Goal: Information Seeking & Learning: Learn about a topic

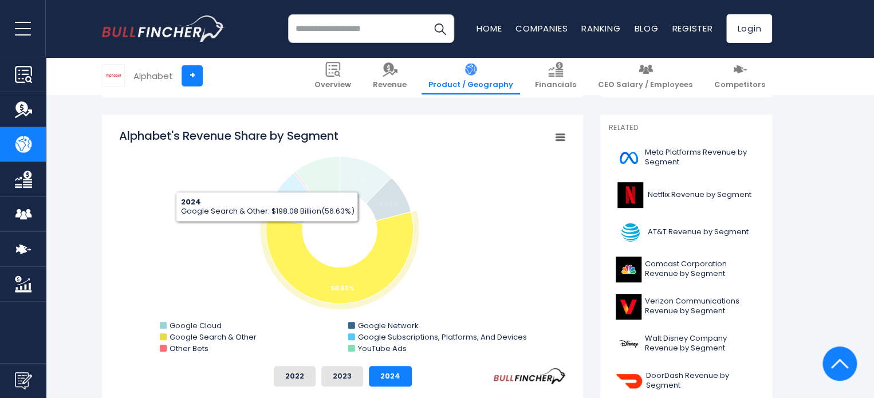
scroll to position [344, 0]
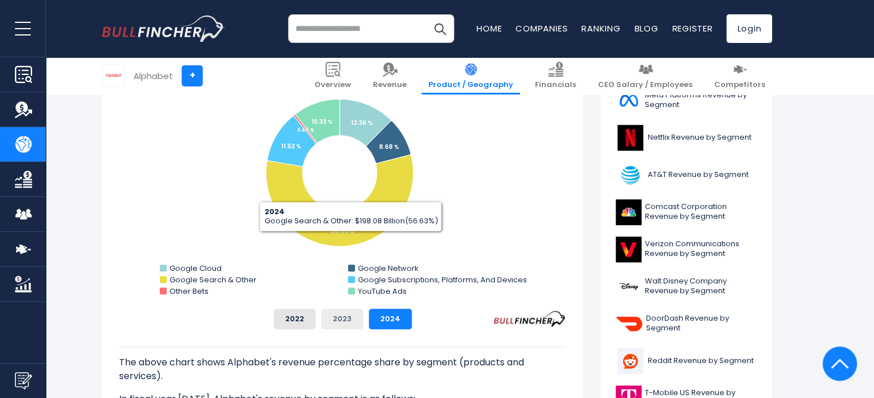
click at [340, 316] on button "2023" at bounding box center [342, 319] width 42 height 21
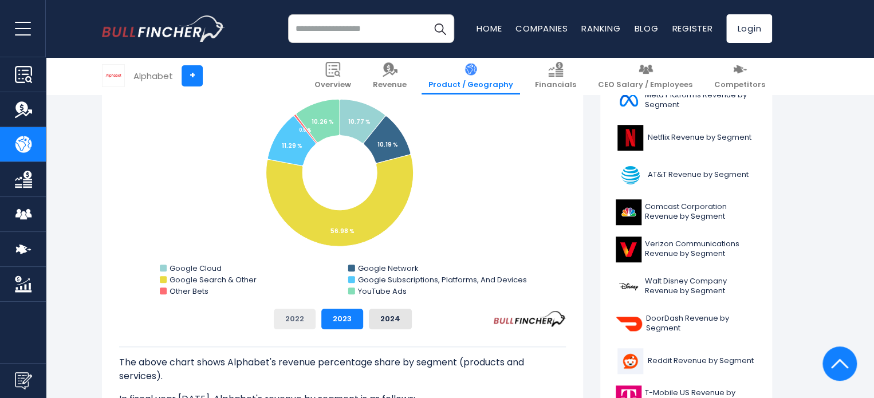
click at [306, 323] on button "2022" at bounding box center [295, 319] width 42 height 21
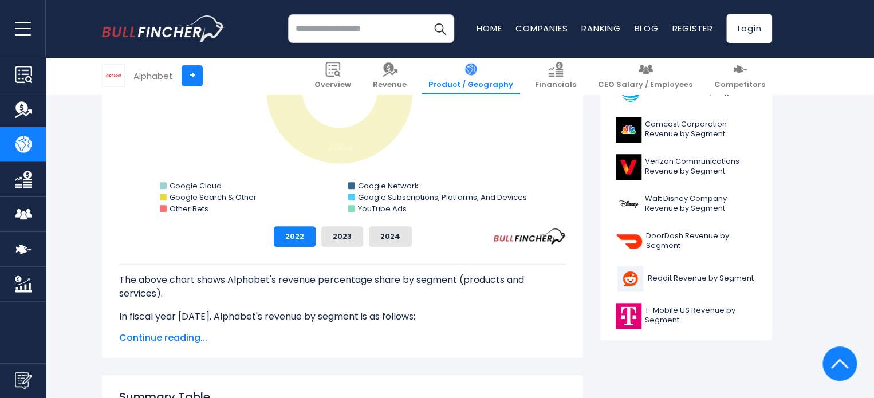
scroll to position [458, 0]
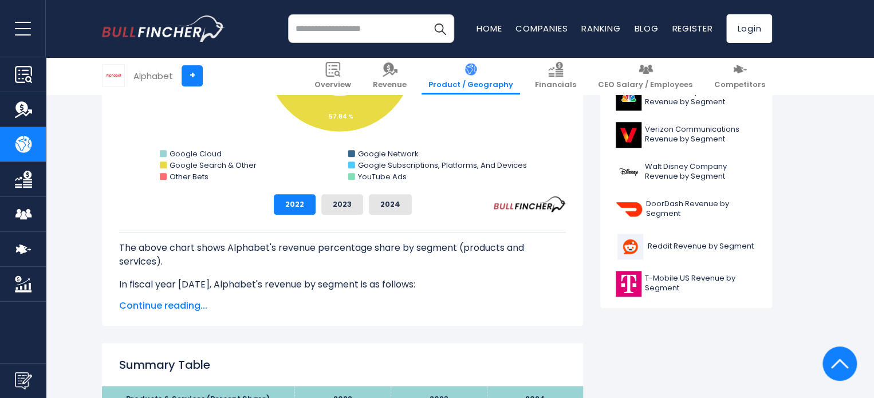
click at [250, 268] on p "The above chart shows Alphabet's revenue percentage share by segment (products …" at bounding box center [342, 255] width 447 height 28
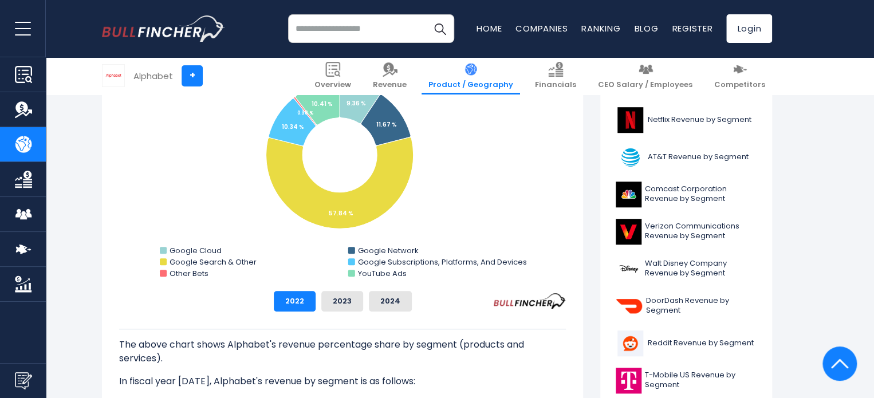
scroll to position [344, 0]
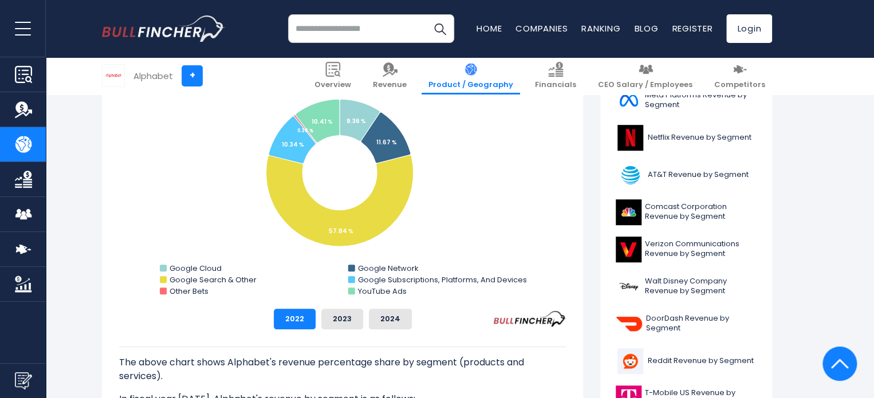
drag, startPoint x: 110, startPoint y: 305, endPoint x: 182, endPoint y: 337, distance: 79.0
click at [122, 336] on div "Alphabet's Revenue Share by Segment Created with Highcharts 12.1.2 Chart contex…" at bounding box center [342, 248] width 481 height 383
click at [335, 323] on button "2023" at bounding box center [342, 319] width 42 height 21
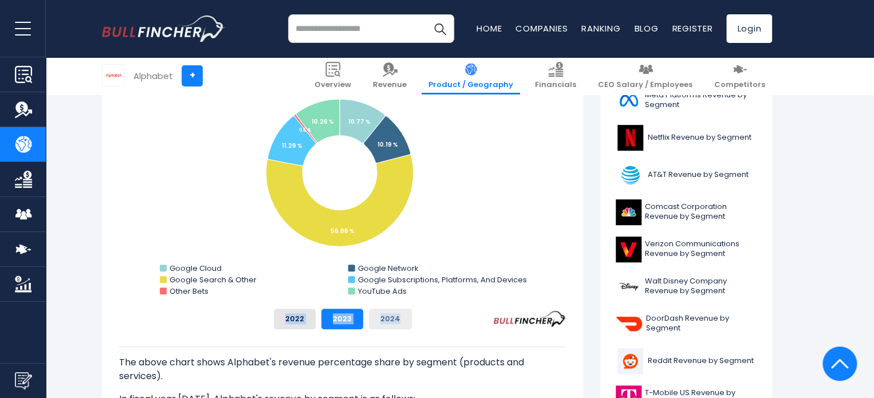
click at [383, 320] on button "2024" at bounding box center [390, 319] width 43 height 21
click at [403, 372] on p "The above chart shows Alphabet's revenue percentage share by segment (products …" at bounding box center [342, 370] width 447 height 28
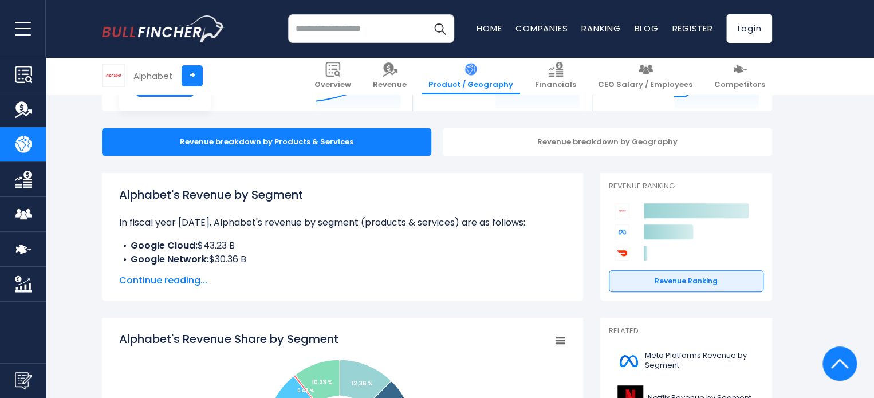
scroll to position [0, 0]
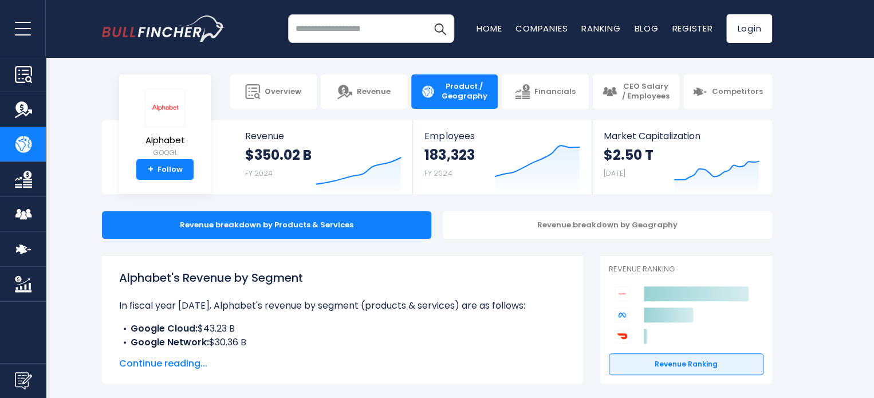
click at [197, 286] on h1 "Alphabet's Revenue by Segment" at bounding box center [342, 277] width 447 height 17
click at [197, 284] on h1 "Alphabet's Revenue by Segment" at bounding box center [342, 277] width 447 height 17
click at [12, 146] on link "Product / Geography" at bounding box center [23, 144] width 46 height 34
click at [190, 23] on img "Go to homepage" at bounding box center [163, 28] width 123 height 26
click at [190, 25] on img "Go to homepage" at bounding box center [163, 28] width 123 height 26
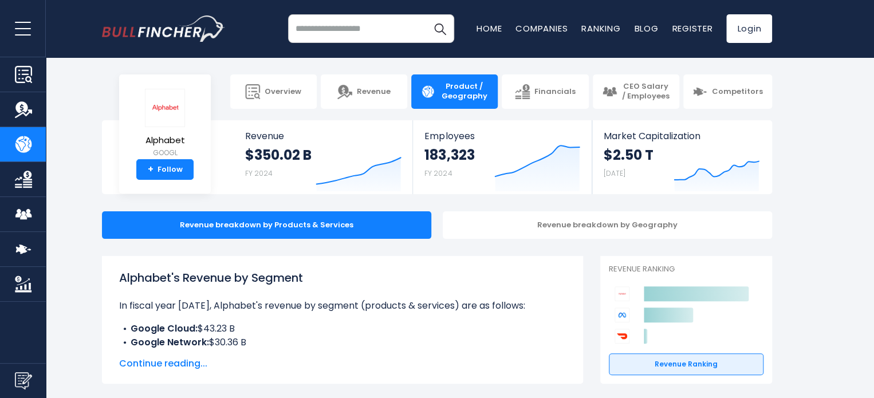
click at [189, 29] on img "Go to homepage" at bounding box center [163, 28] width 123 height 26
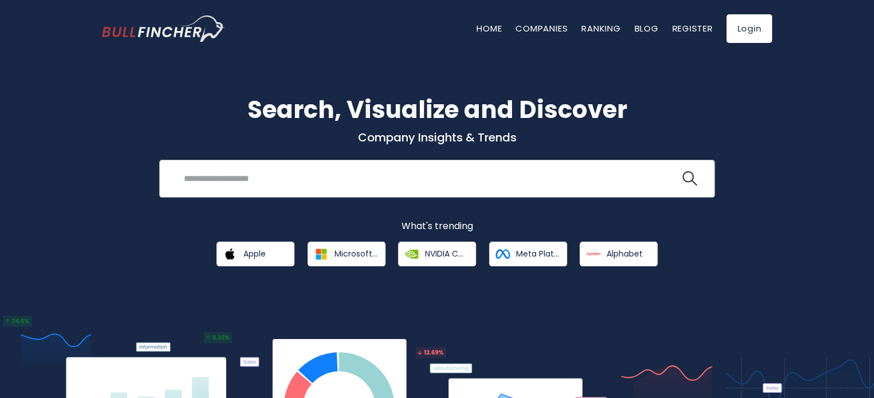
click at [242, 180] on input "search" at bounding box center [428, 178] width 503 height 21
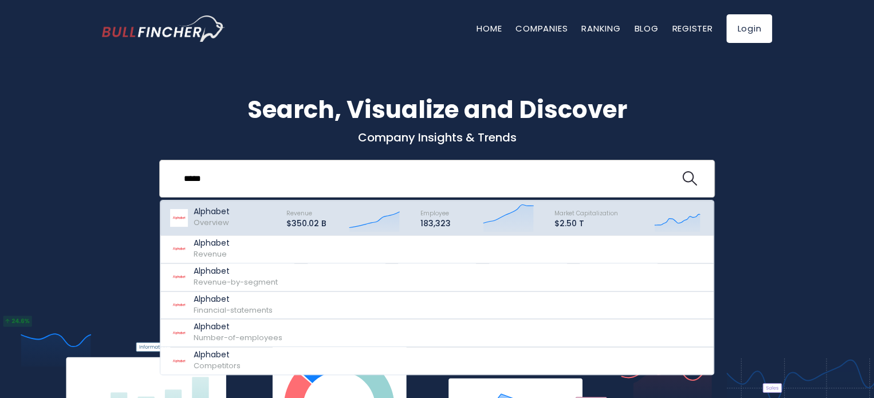
type input "*****"
click at [209, 215] on p "Alphabet" at bounding box center [212, 212] width 36 height 10
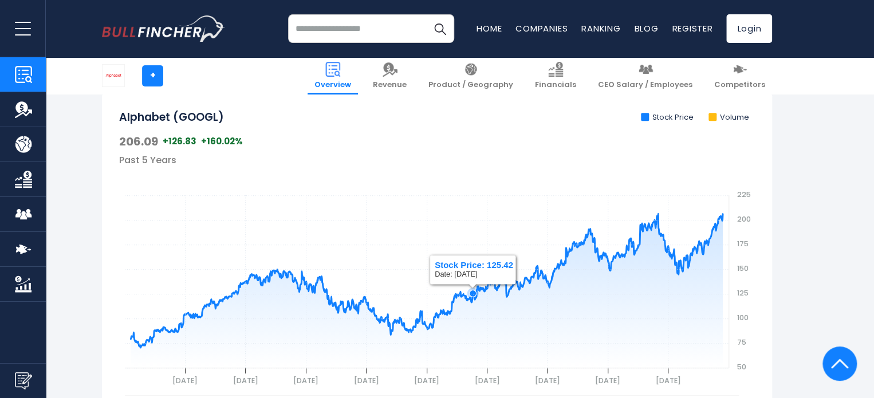
scroll to position [344, 0]
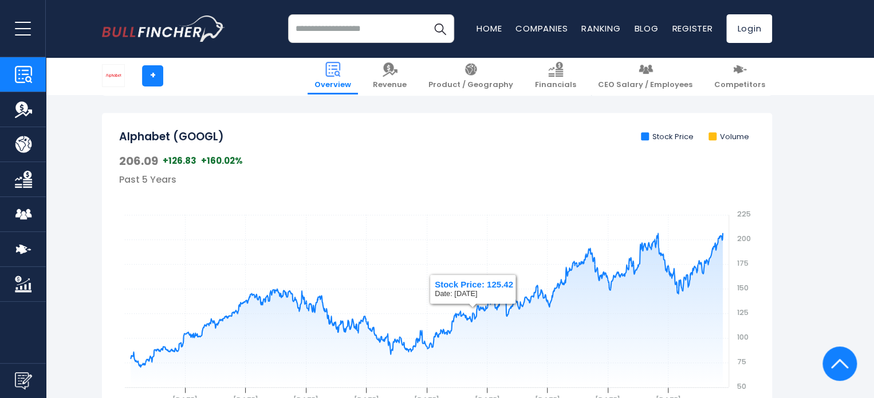
click at [669, 141] on li "Stock Price" at bounding box center [667, 137] width 53 height 10
click at [721, 134] on li "Volume" at bounding box center [729, 137] width 41 height 10
click at [713, 137] on span at bounding box center [713, 136] width 8 height 8
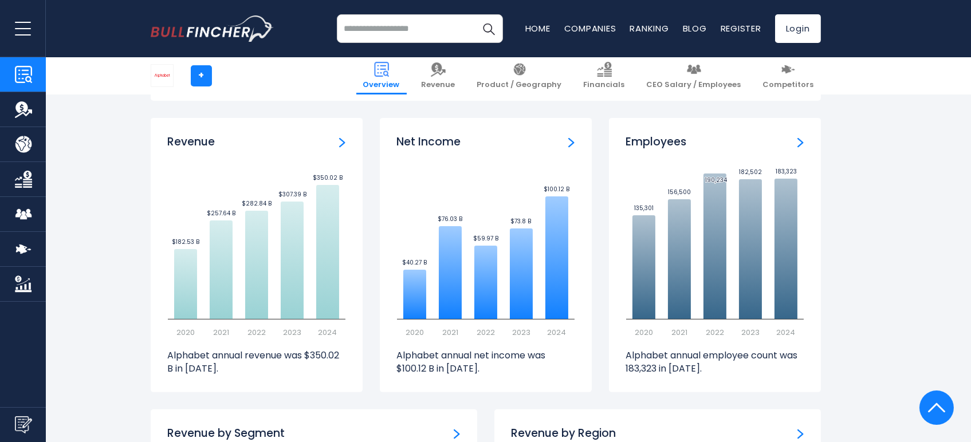
scroll to position [770, 0]
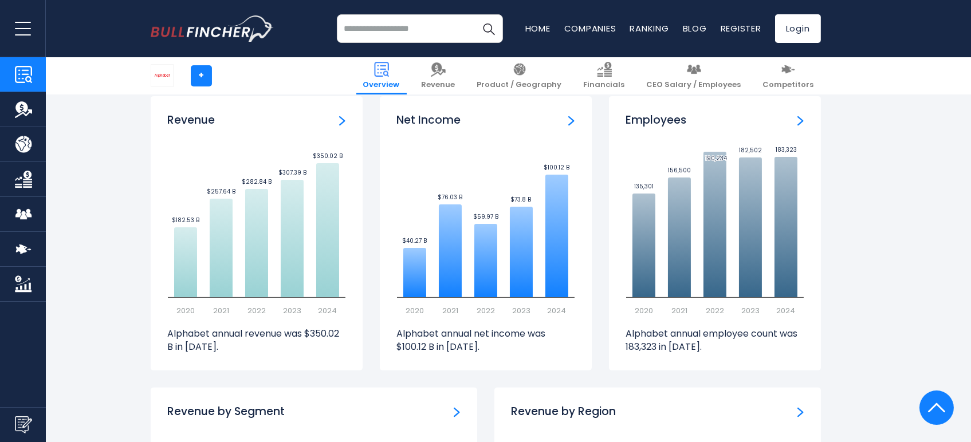
drag, startPoint x: 280, startPoint y: 335, endPoint x: 368, endPoint y: 382, distance: 100.5
click at [368, 382] on div "Revenue Created with Highcharts 12.1.2 $182.53 B ​ $182.53 B $257.64 B ​ $257.6…" at bounding box center [256, 242] width 229 height 292
click at [666, 347] on p "Alphabet annual employee count was 183,323 in 2024." at bounding box center [715, 341] width 178 height 26
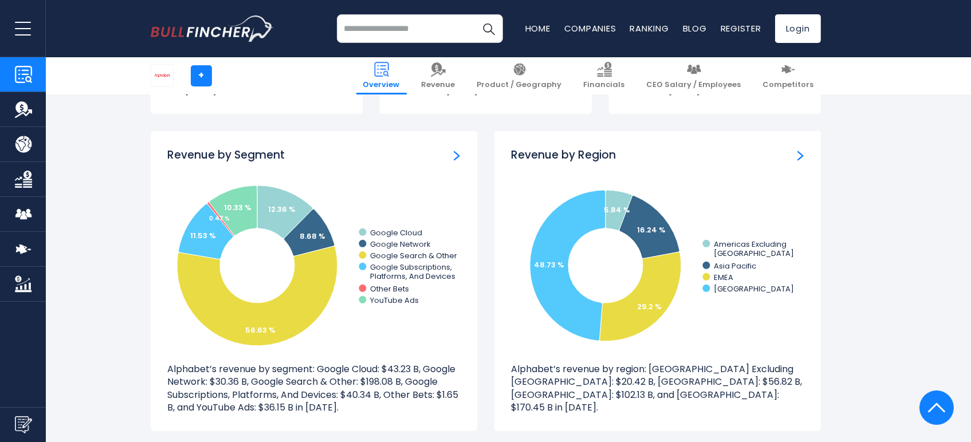
scroll to position [1025, 0]
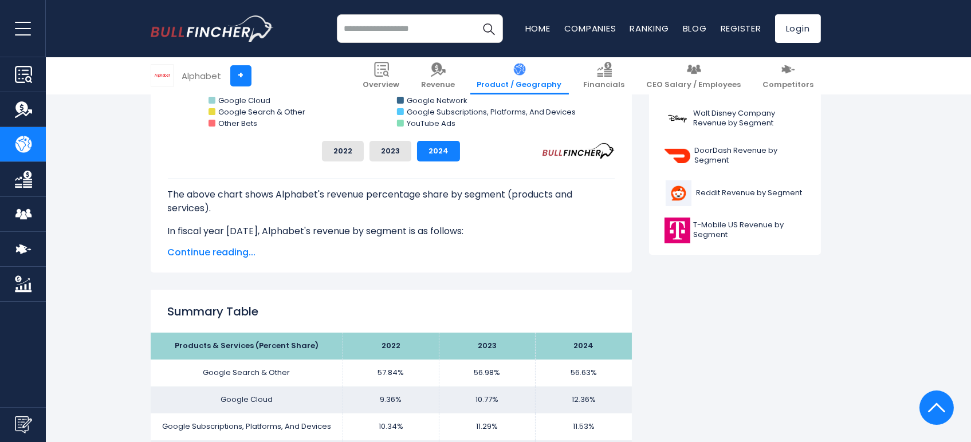
scroll to position [445, 0]
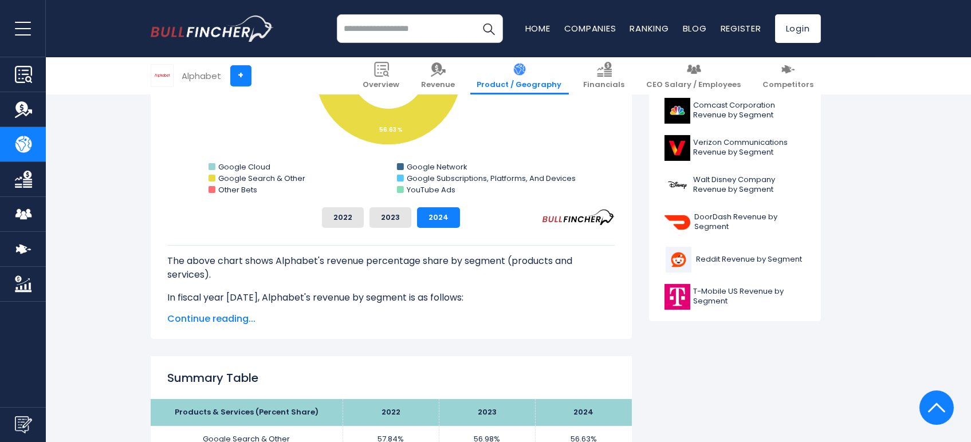
drag, startPoint x: 212, startPoint y: 304, endPoint x: 216, endPoint y: 315, distance: 12.1
click at [212, 304] on p "In fiscal year [DATE], Alphabet's revenue by segment is as follows:" at bounding box center [391, 298] width 447 height 14
click at [219, 323] on span "Continue reading..." at bounding box center [391, 319] width 447 height 14
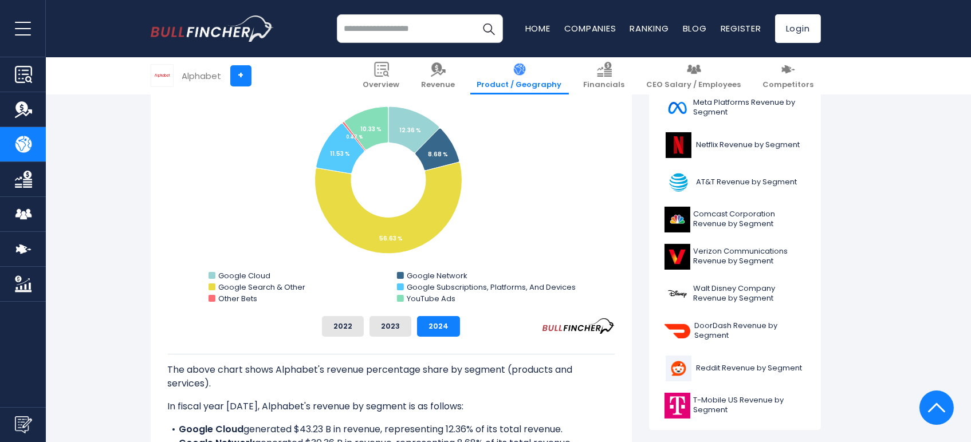
scroll to position [318, 0]
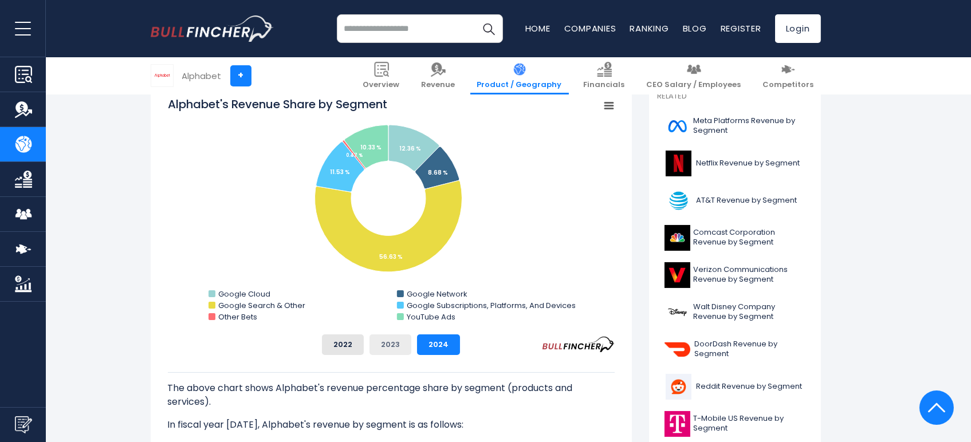
click at [401, 336] on button "2023" at bounding box center [391, 345] width 42 height 21
click at [363, 347] on button "2022" at bounding box center [343, 345] width 42 height 21
click at [368, 347] on div "2022 2023 2024" at bounding box center [391, 345] width 447 height 21
click at [432, 336] on button "2024" at bounding box center [438, 345] width 43 height 21
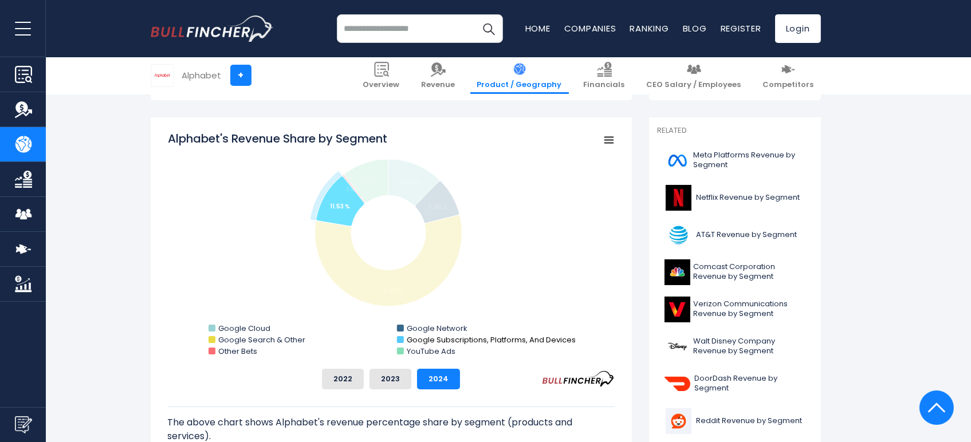
scroll to position [254, 0]
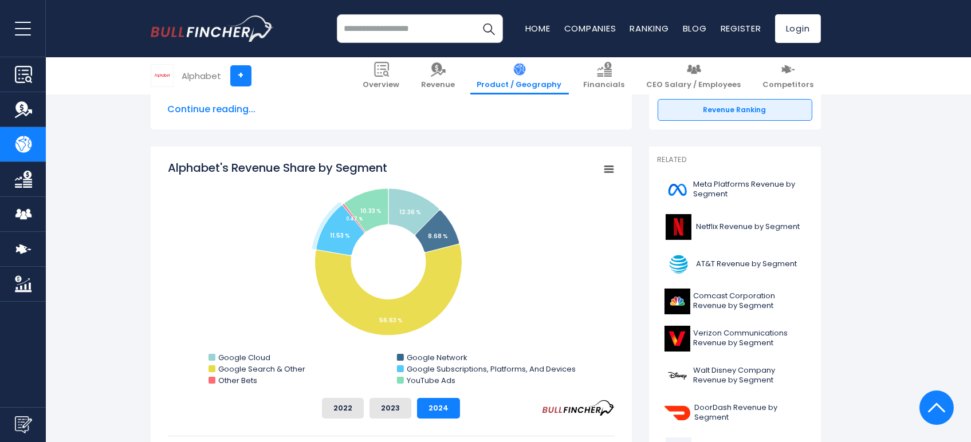
drag, startPoint x: 492, startPoint y: 382, endPoint x: 202, endPoint y: 230, distance: 328.1
click at [213, 251] on rect "Alphabet's Revenue Share by Segment" at bounding box center [391, 274] width 447 height 229
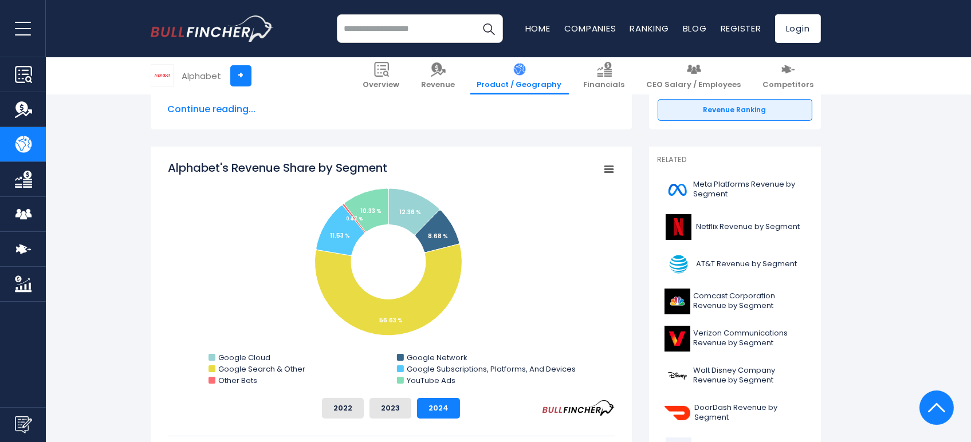
drag, startPoint x: 182, startPoint y: 155, endPoint x: 317, endPoint y: 277, distance: 182.6
click at [603, 171] on rect "Alphabet's Revenue Share by Segment" at bounding box center [609, 170] width 16 height 16
click at [607, 171] on rect "Alphabet's Revenue Share by Segment" at bounding box center [609, 170] width 16 height 16
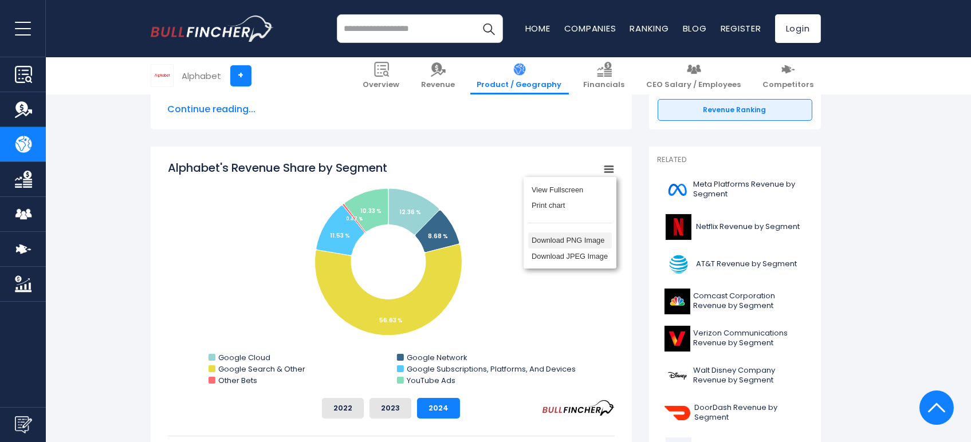
click at [576, 247] on li "Download PNG Image" at bounding box center [570, 241] width 84 height 16
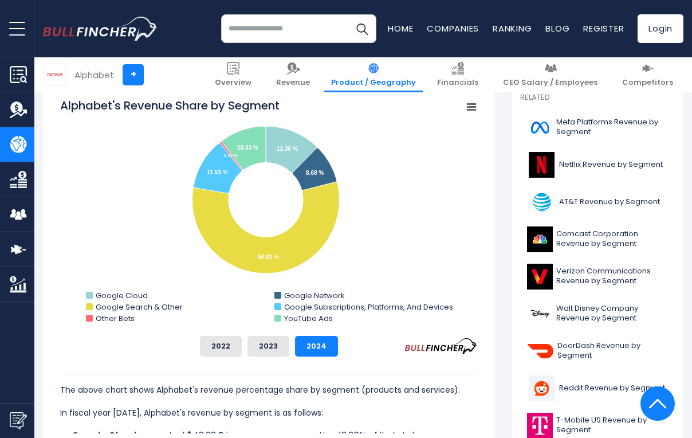
scroll to position [315, 0]
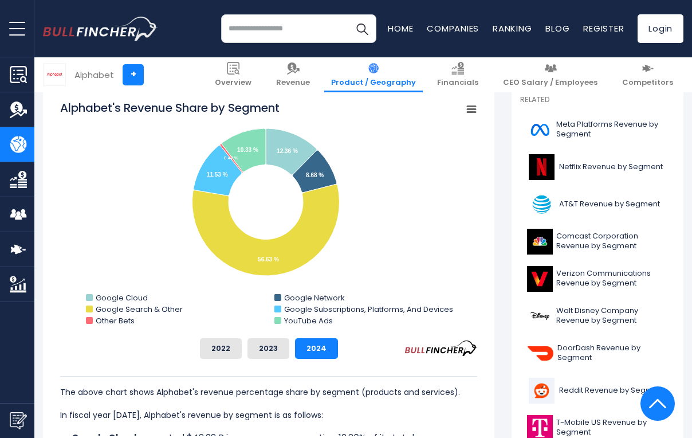
click at [228, 107] on tspan "Alphabet's Revenue Share by Segment" at bounding box center [169, 108] width 219 height 16
drag, startPoint x: 294, startPoint y: 109, endPoint x: 79, endPoint y: 112, distance: 214.9
click at [79, 112] on icon "Created with Highcharts 12.1.2 Chart context menu Alphabet's Revenue Share by S…" at bounding box center [268, 214] width 417 height 229
drag, startPoint x: 61, startPoint y: 109, endPoint x: 261, endPoint y: 109, distance: 199.4
click at [261, 109] on tspan "Alphabet's Revenue Share by Segment" at bounding box center [169, 108] width 219 height 16
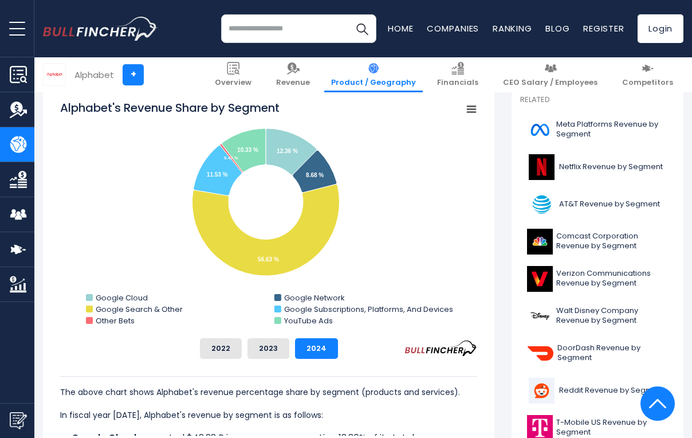
click at [261, 109] on tspan "Alphabet's Revenue Share by Segment" at bounding box center [169, 108] width 219 height 16
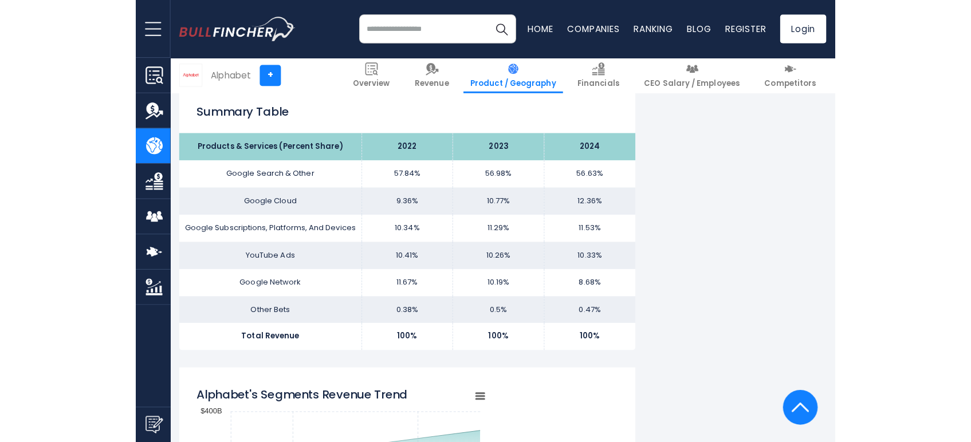
scroll to position [713, 0]
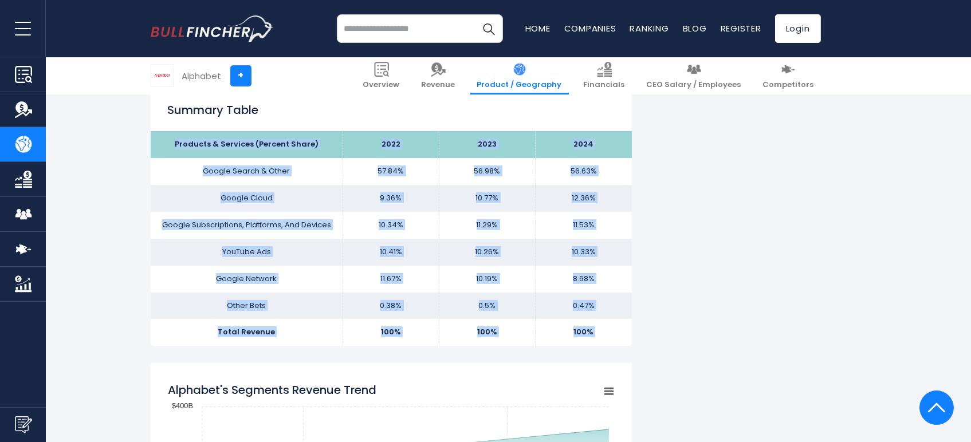
drag, startPoint x: 162, startPoint y: 134, endPoint x: 448, endPoint y: 357, distance: 362.9
copy div "Products & Services (Percent Share) 2022 2023 2024 Google Search & Other 57.84%…"
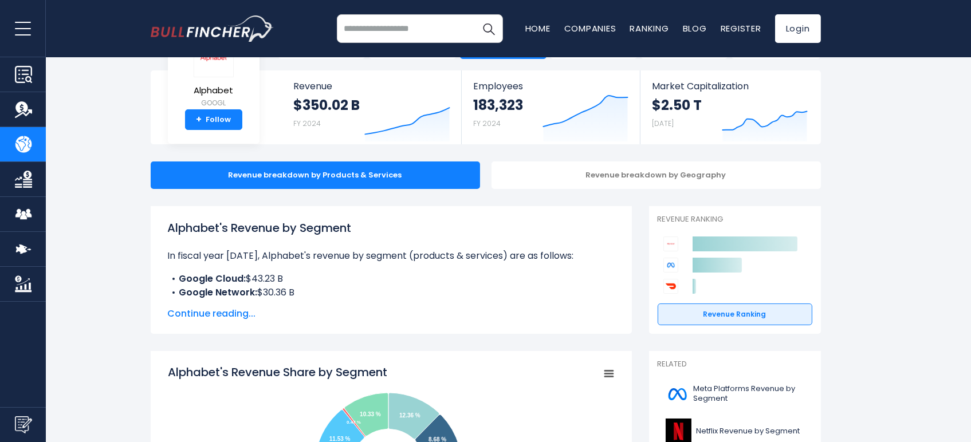
scroll to position [0, 0]
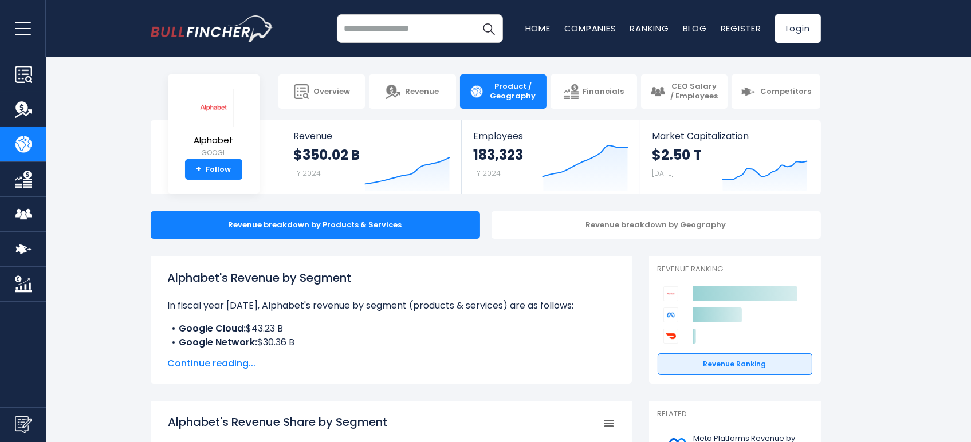
click at [325, 320] on div "Alphabet's Revenue by Segment In fiscal year 2024, Alphabet's revenue by segmen…" at bounding box center [391, 309] width 447 height 80
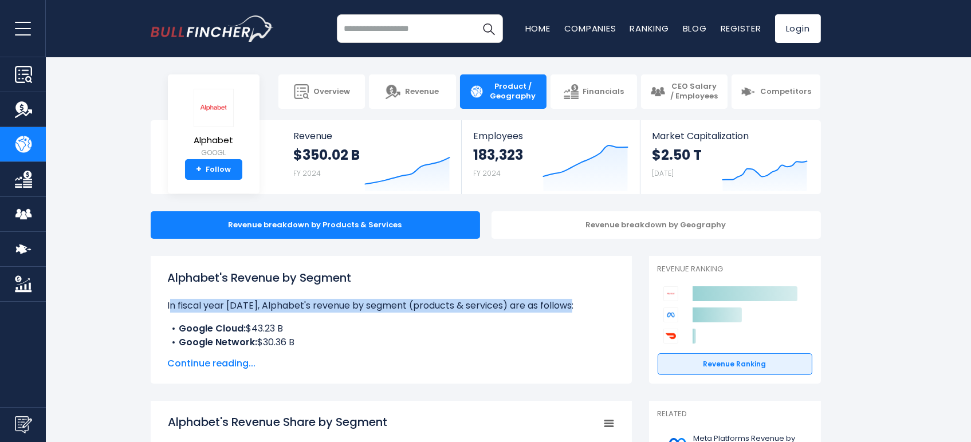
drag, startPoint x: 167, startPoint y: 306, endPoint x: 588, endPoint y: 306, distance: 421.2
click at [588, 306] on p "In fiscal year 2024, Alphabet's revenue by segment (products & services) are as…" at bounding box center [391, 306] width 447 height 14
copy p "In fiscal year 2024, Alphabet's revenue by segment (products & services) are as…"
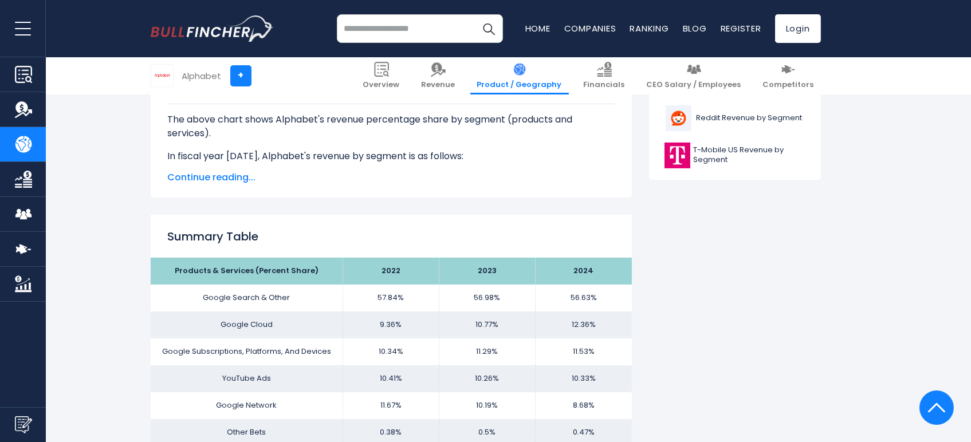
scroll to position [587, 0]
click at [227, 170] on span "Continue reading..." at bounding box center [391, 177] width 447 height 14
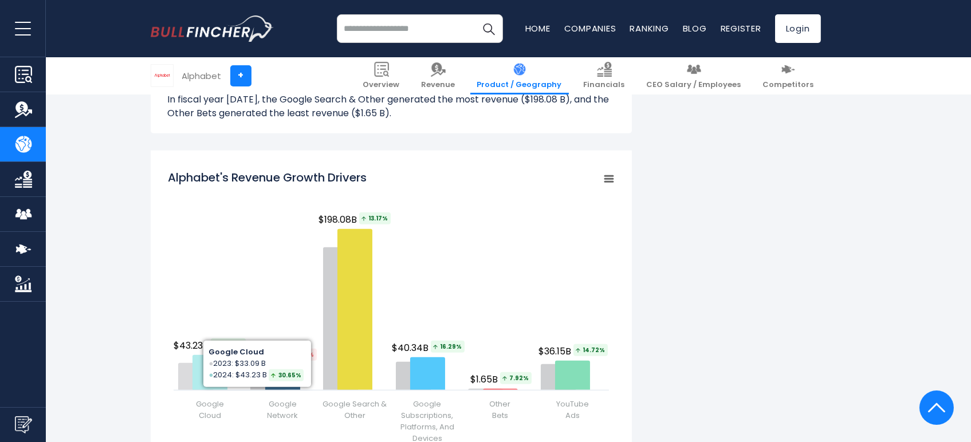
scroll to position [1508, 0]
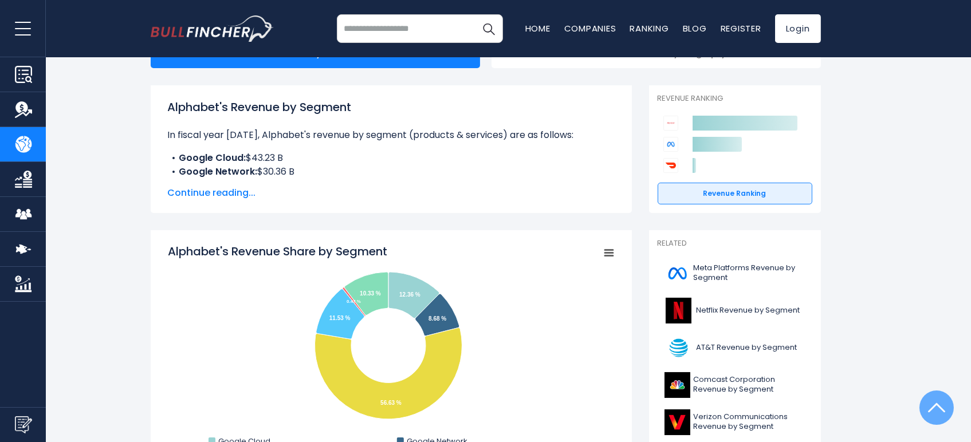
scroll to position [0, 0]
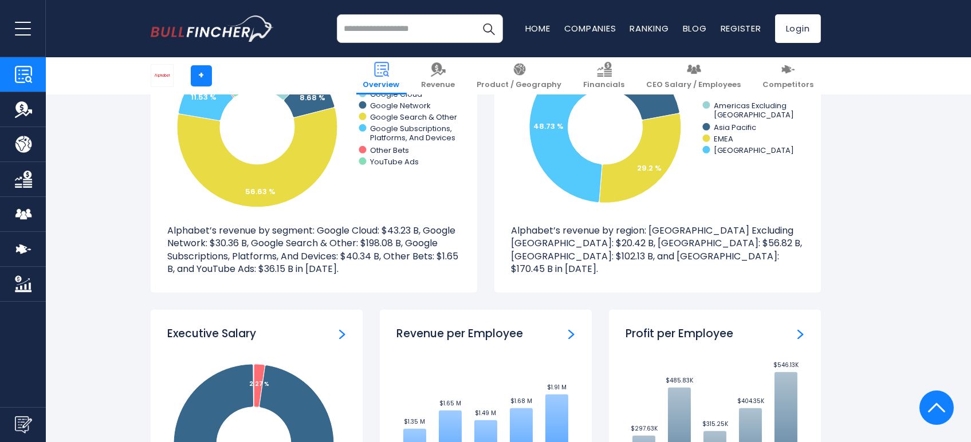
scroll to position [1038, 0]
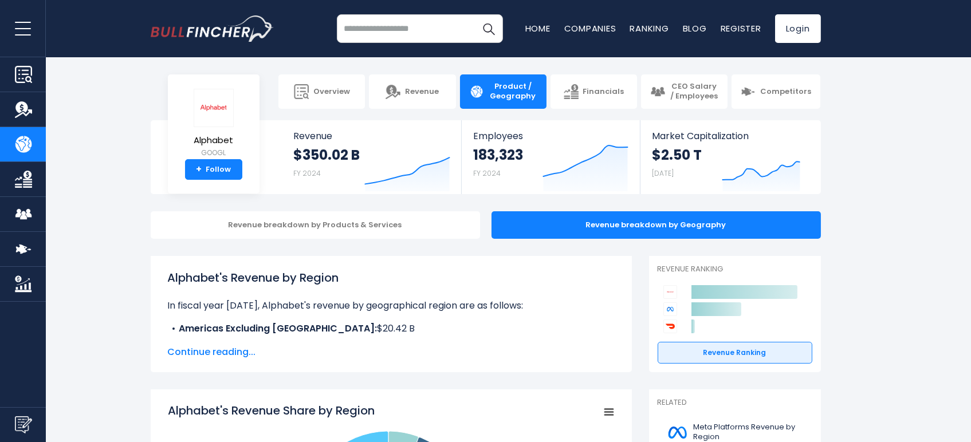
click at [234, 353] on span "Continue reading..." at bounding box center [391, 353] width 447 height 14
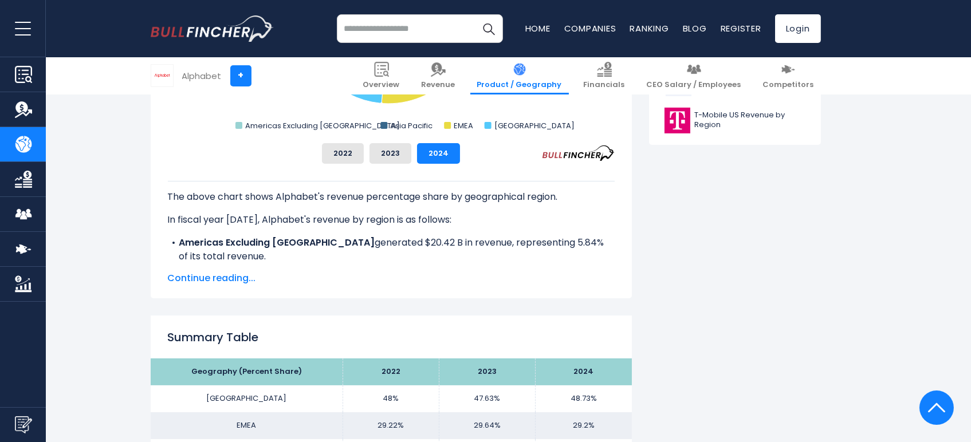
scroll to position [764, 0]
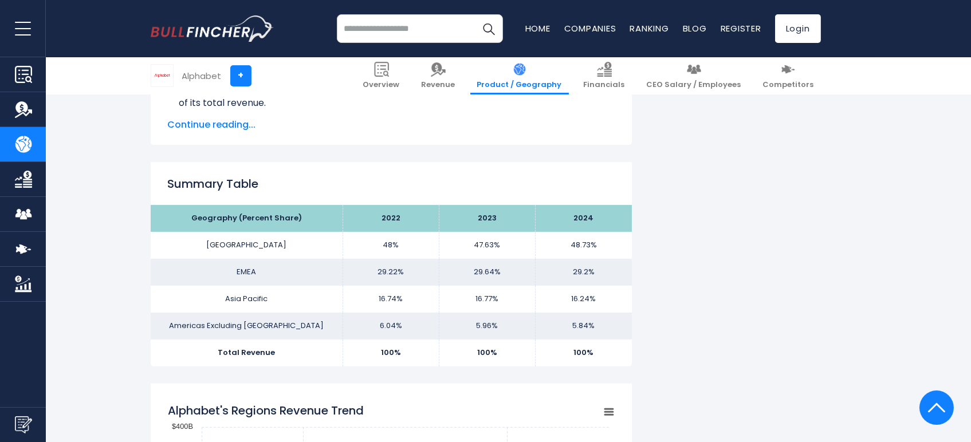
click at [207, 194] on div "Summary Table Geography (Percent Share) 2022 2023 2024 [GEOGRAPHIC_DATA] 48% EM…" at bounding box center [391, 264] width 481 height 204
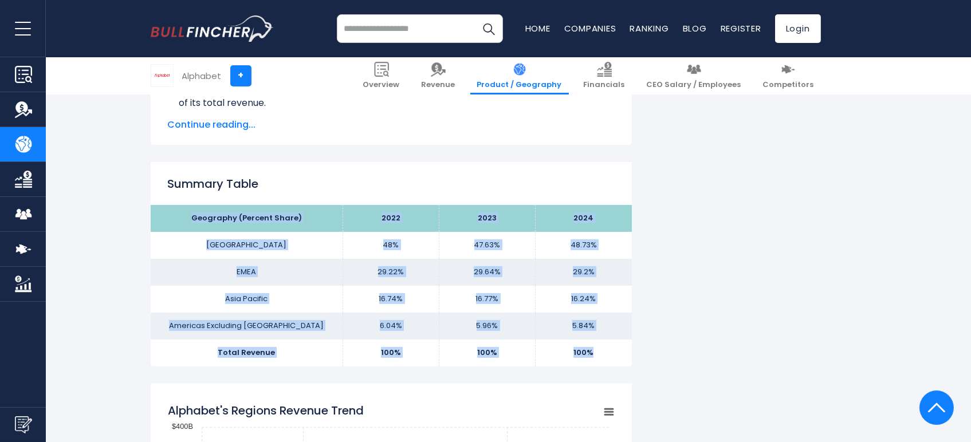
drag, startPoint x: 155, startPoint y: 211, endPoint x: 623, endPoint y: 361, distance: 491.1
click at [623, 361] on tbody "Geography (Percent Share) 2022 2023 2024 [GEOGRAPHIC_DATA] 48% 47.63% EMEA [GEO…" at bounding box center [391, 285] width 481 height 161
copy tbody "Geography (Percent Share) 2022 2023 2024 [GEOGRAPHIC_DATA] 48% 47.63% 48.73% EM…"
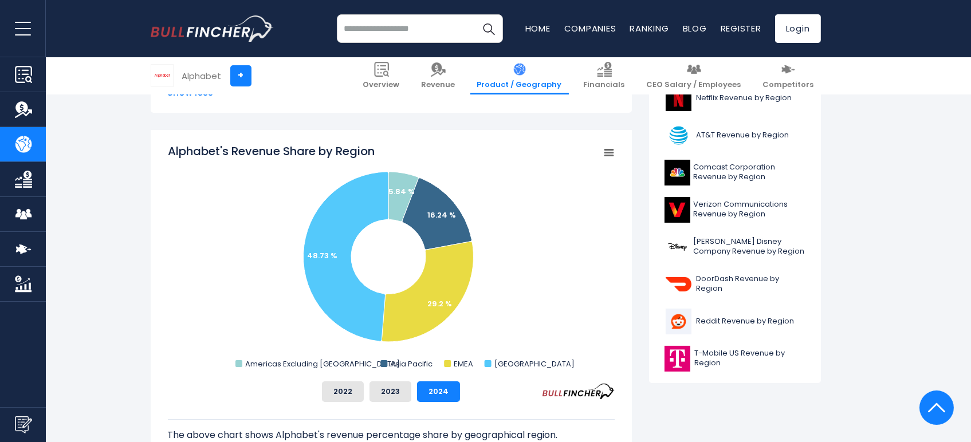
scroll to position [318, 0]
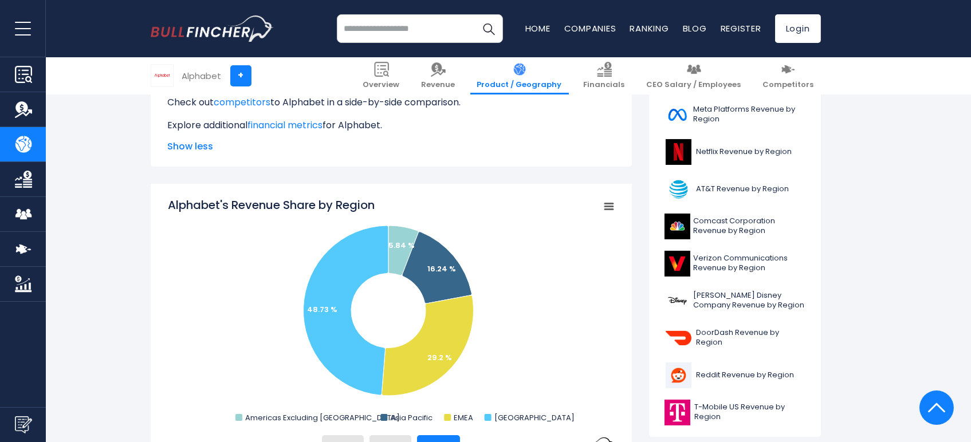
drag, startPoint x: 384, startPoint y: 207, endPoint x: 160, endPoint y: 207, distance: 224.6
click at [161, 207] on div "Alphabet's Revenue Share by Region Created with Highcharts 12.1.2 Chart context…" at bounding box center [391, 387] width 481 height 407
